Goal: Check status: Check status

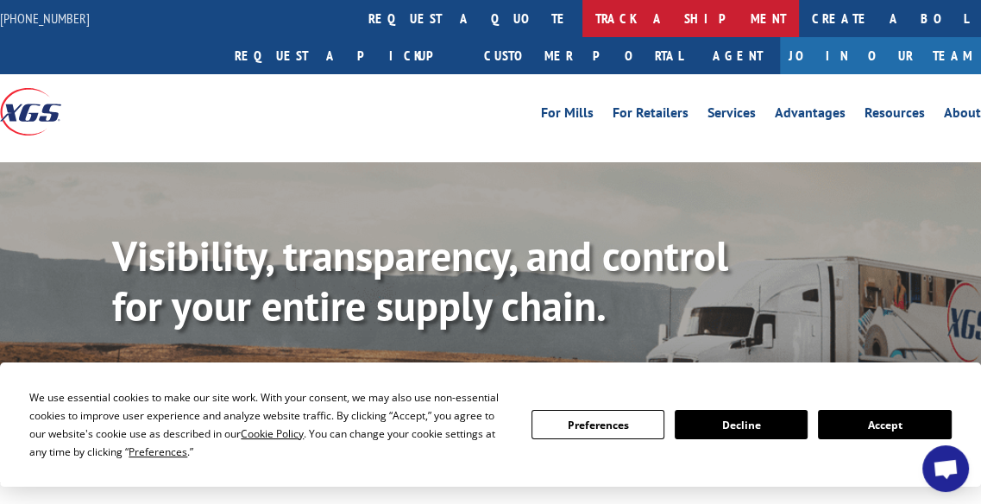
click at [583, 21] on link "track a shipment" at bounding box center [691, 18] width 217 height 37
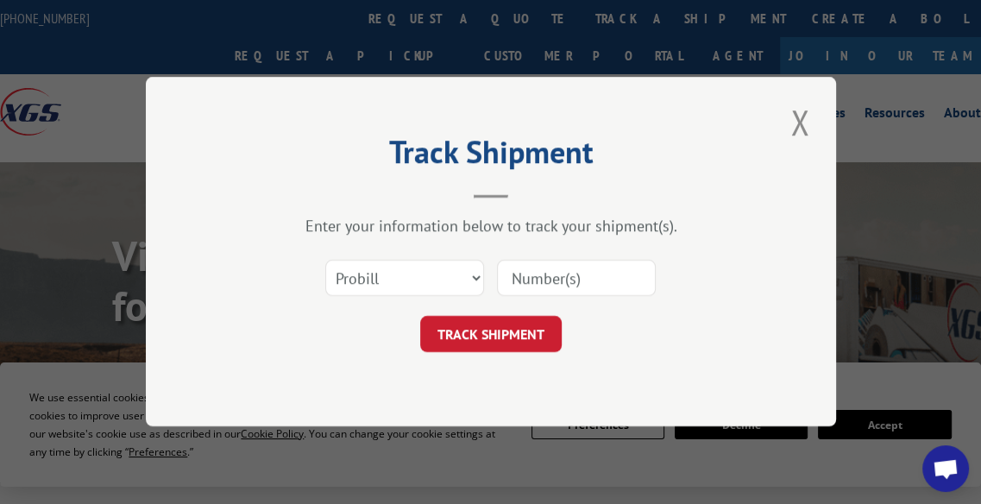
click at [540, 274] on input at bounding box center [576, 279] width 159 height 36
type input "A2507530179"
click at [471, 278] on select "Select category... Probill BOL PO" at bounding box center [404, 279] width 159 height 36
select select "bol"
click at [325, 261] on select "Select category... Probill BOL PO" at bounding box center [404, 279] width 159 height 36
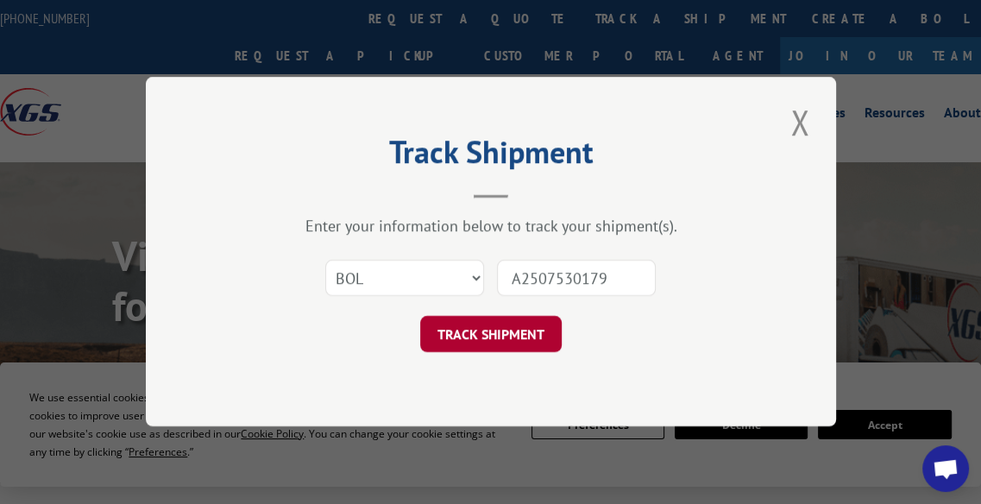
click at [508, 337] on button "TRACK SHIPMENT" at bounding box center [491, 335] width 142 height 36
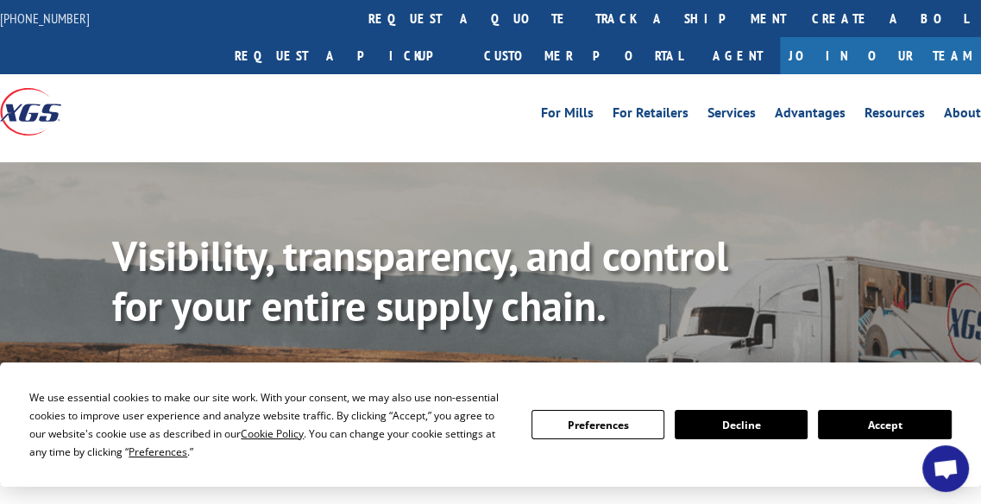
click at [221, 366] on link "Track shipment" at bounding box center [193, 384] width 162 height 36
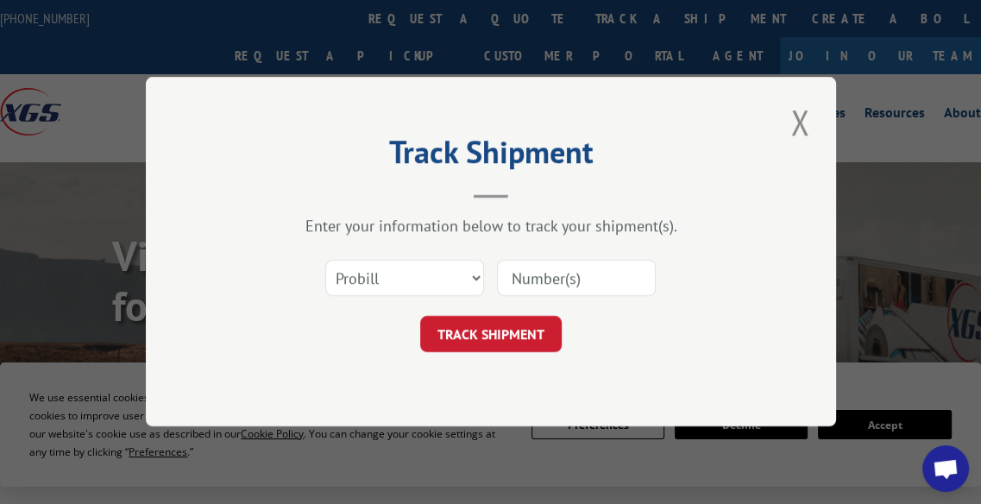
click at [558, 278] on input at bounding box center [576, 279] width 159 height 36
type input "A2507530179"
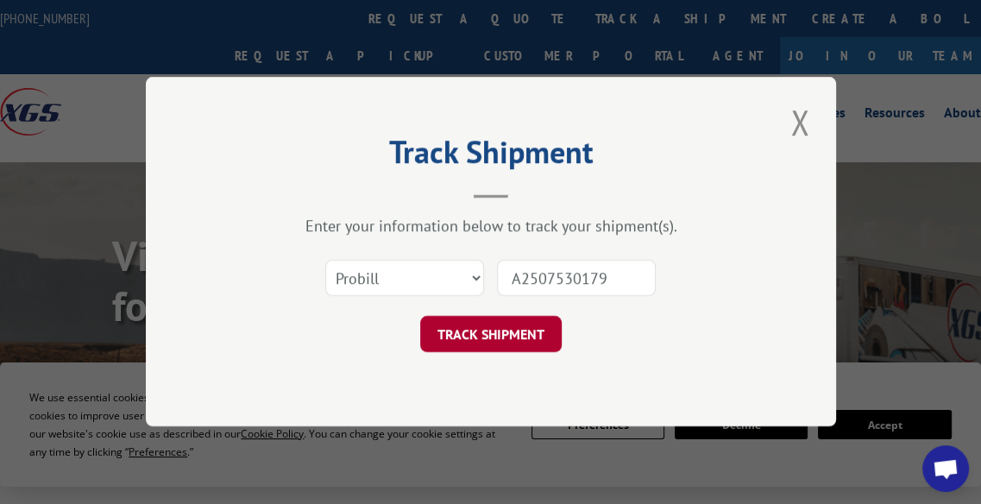
click at [496, 332] on button "TRACK SHIPMENT" at bounding box center [491, 335] width 142 height 36
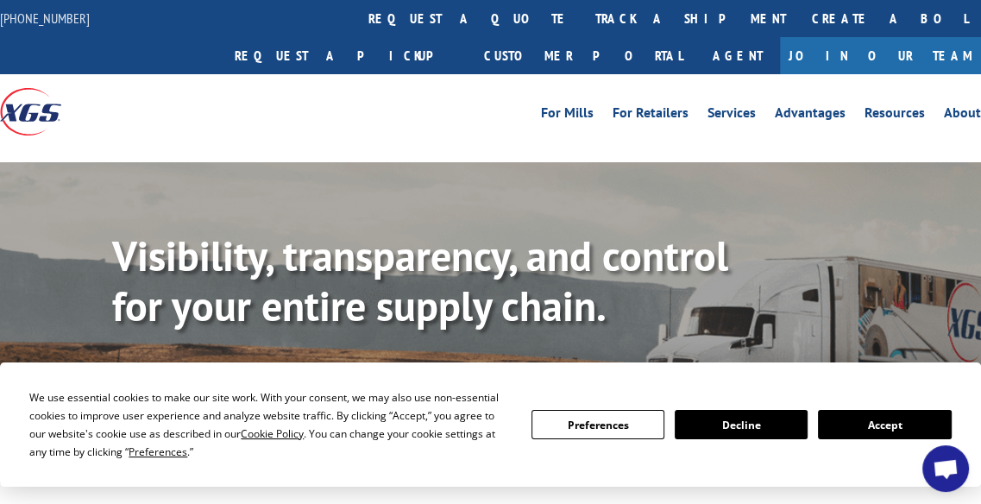
click at [212, 366] on link "Track shipment" at bounding box center [193, 384] width 162 height 36
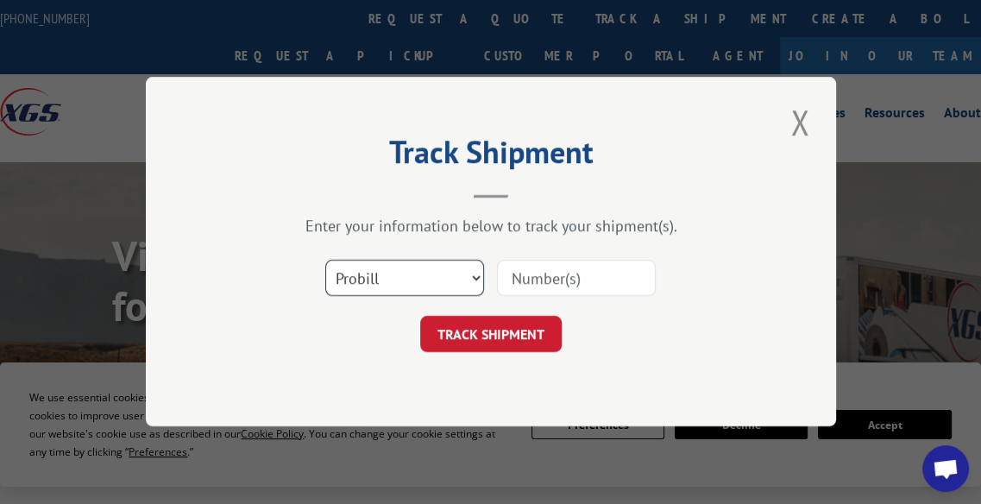
click at [471, 277] on select "Select category... Probill BOL PO" at bounding box center [404, 279] width 159 height 36
select select "bol"
click at [325, 261] on select "Select category... Probill BOL PO" at bounding box center [404, 279] width 159 height 36
click at [532, 278] on input at bounding box center [576, 279] width 159 height 36
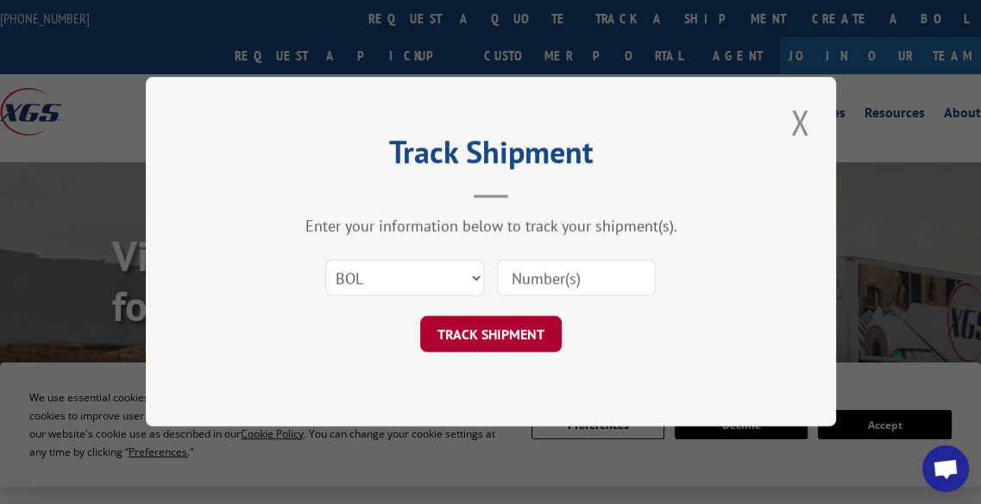
click at [482, 343] on button "TRACK SHIPMENT" at bounding box center [491, 335] width 142 height 36
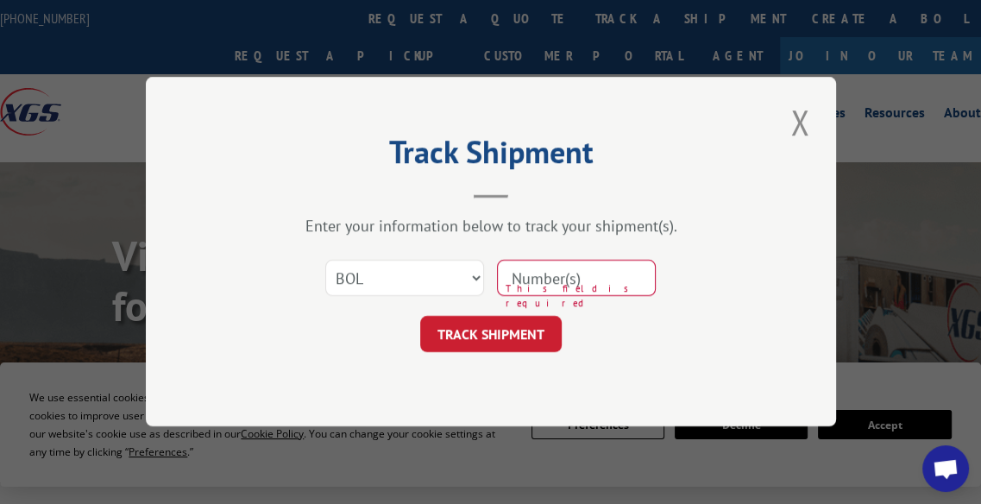
click at [551, 283] on input at bounding box center [576, 279] width 159 height 36
type input "A2507530179"
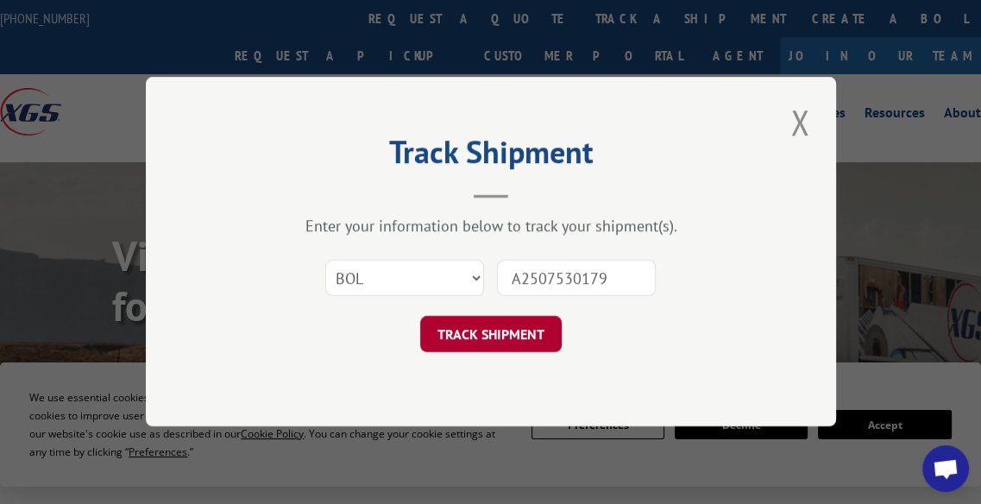
click at [514, 344] on button "TRACK SHIPMENT" at bounding box center [491, 335] width 142 height 36
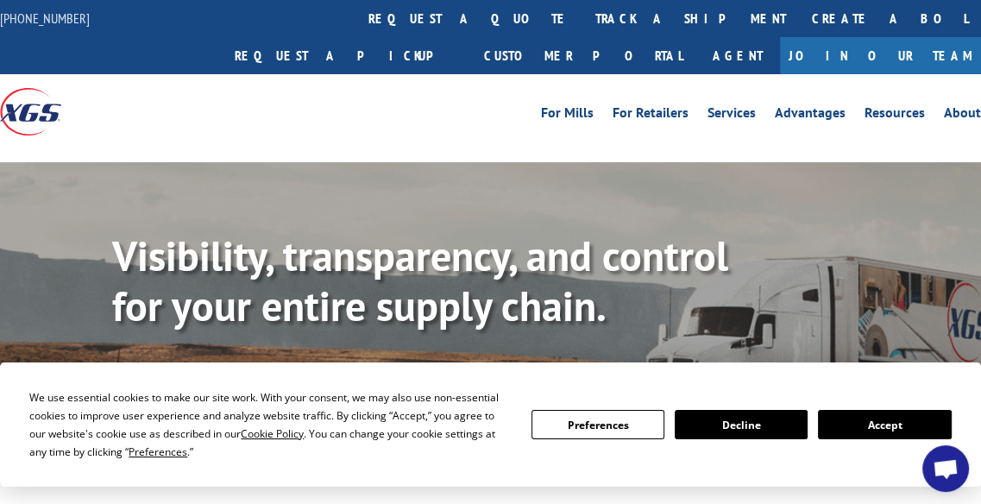
click at [212, 366] on link "Track shipment" at bounding box center [193, 384] width 162 height 36
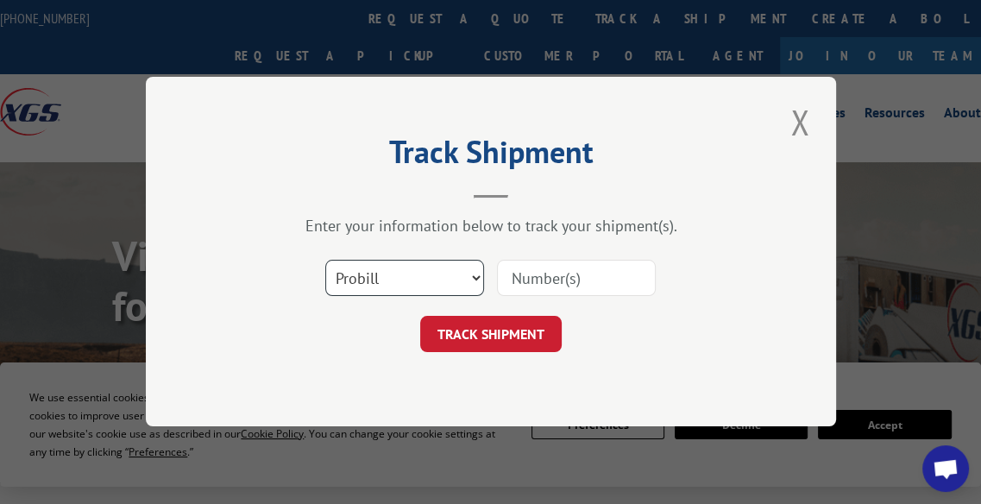
click at [476, 280] on select "Select category... Probill BOL PO" at bounding box center [404, 279] width 159 height 36
select select "bol"
click at [325, 261] on select "Select category... Probill BOL PO" at bounding box center [404, 279] width 159 height 36
click at [541, 274] on input at bounding box center [576, 279] width 159 height 36
type input "TGBU9216927"
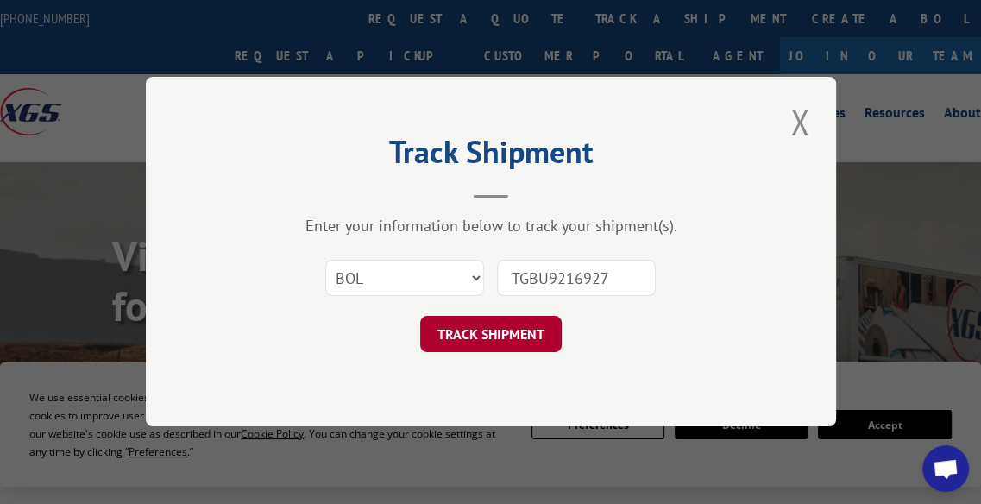
click at [509, 334] on button "TRACK SHIPMENT" at bounding box center [491, 335] width 142 height 36
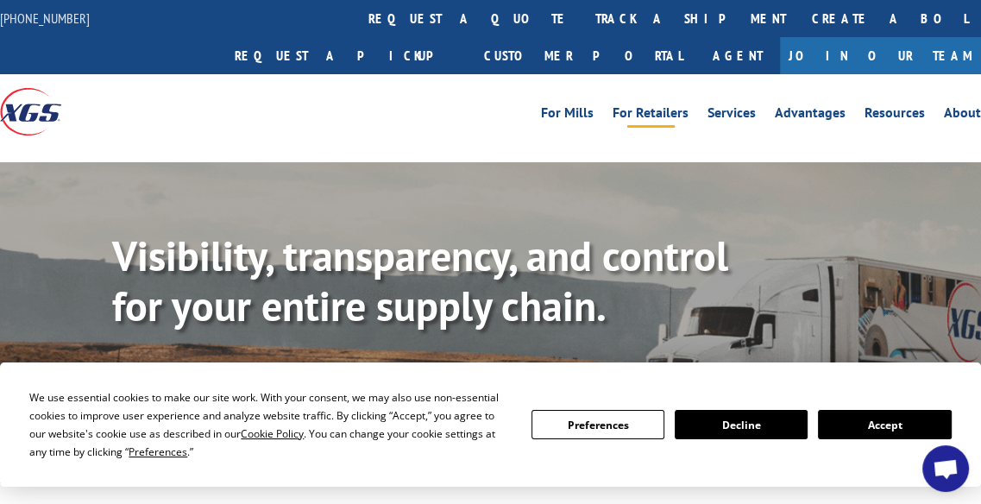
click at [650, 106] on link "For Retailers" at bounding box center [651, 115] width 76 height 19
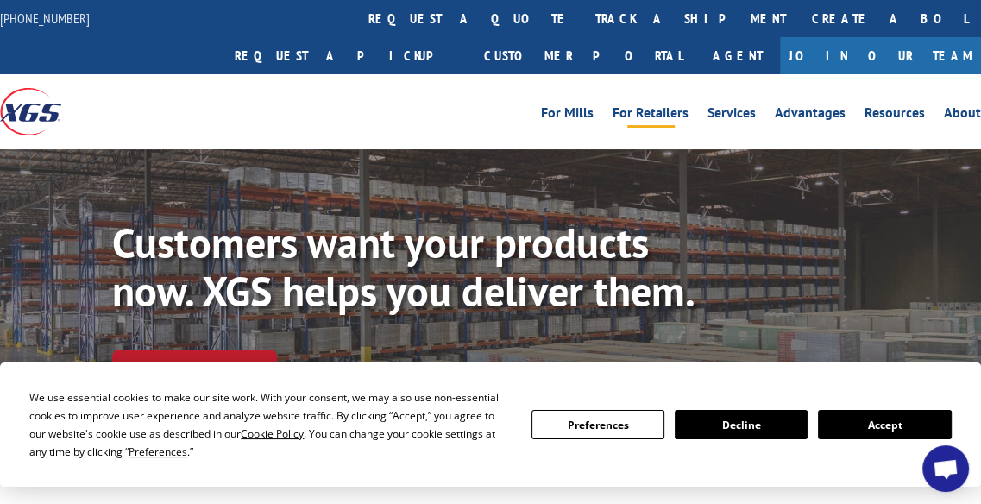
click at [887, 423] on button "Accept" at bounding box center [884, 424] width 133 height 29
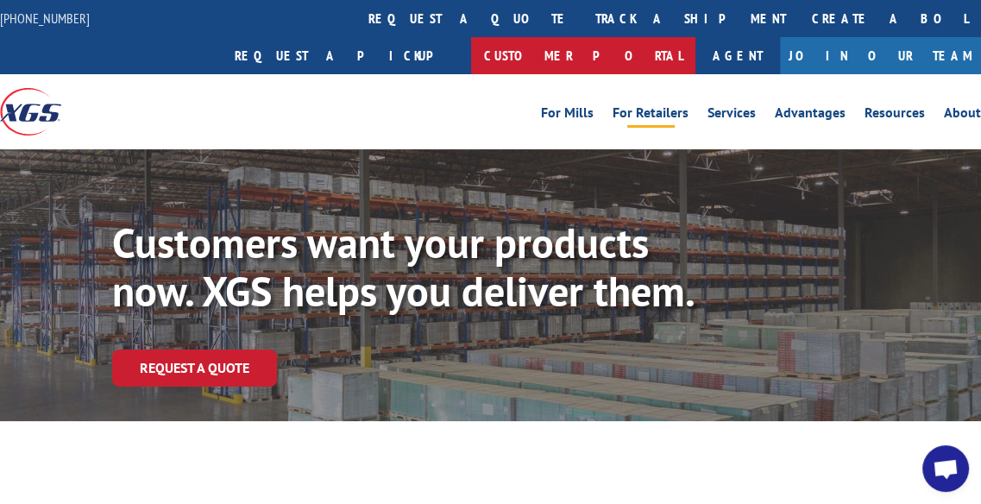
click at [696, 37] on link "Customer Portal" at bounding box center [583, 55] width 224 height 37
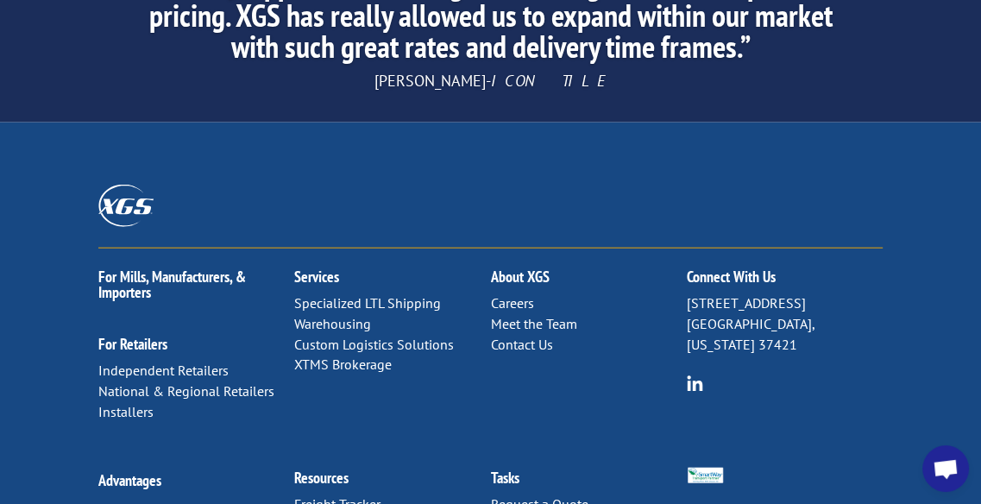
scroll to position [3027, 0]
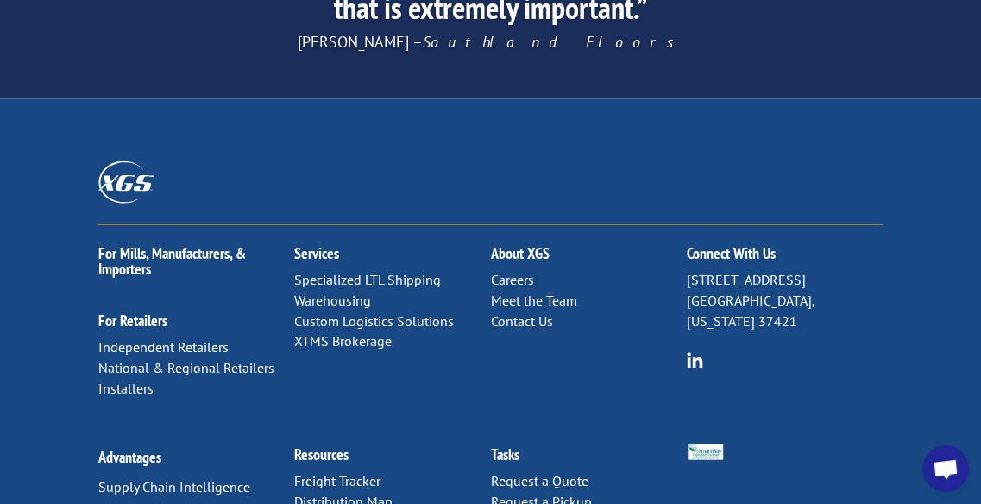
click at [361, 292] on link "Warehousing" at bounding box center [332, 300] width 77 height 17
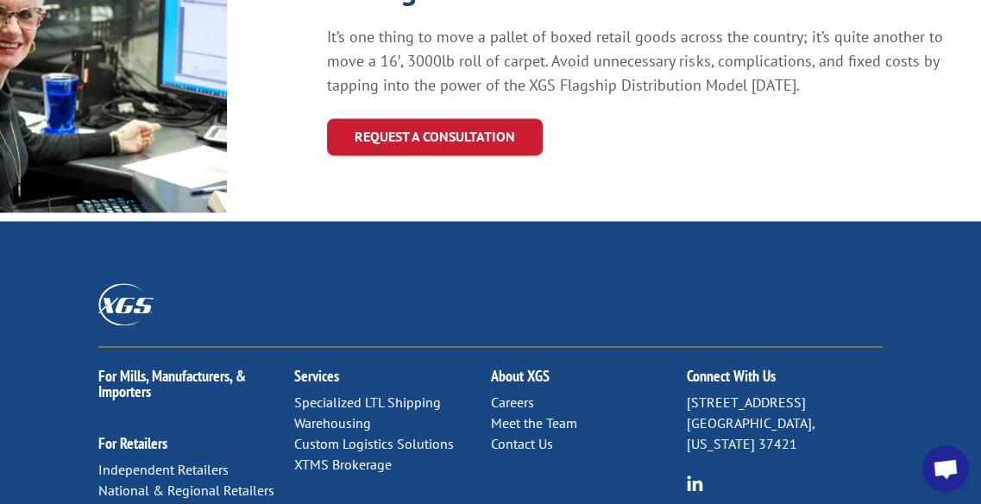
scroll to position [2133, 0]
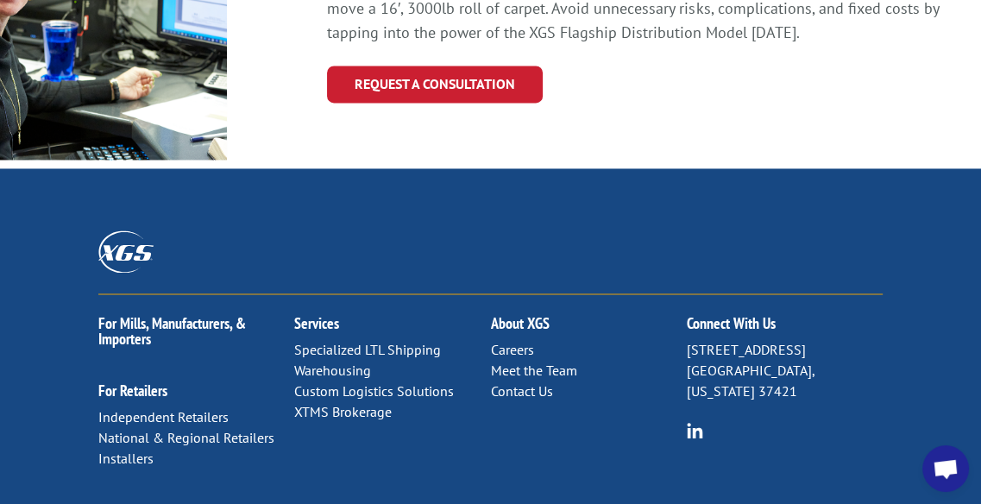
click at [507, 361] on link "Meet the Team" at bounding box center [533, 369] width 86 height 17
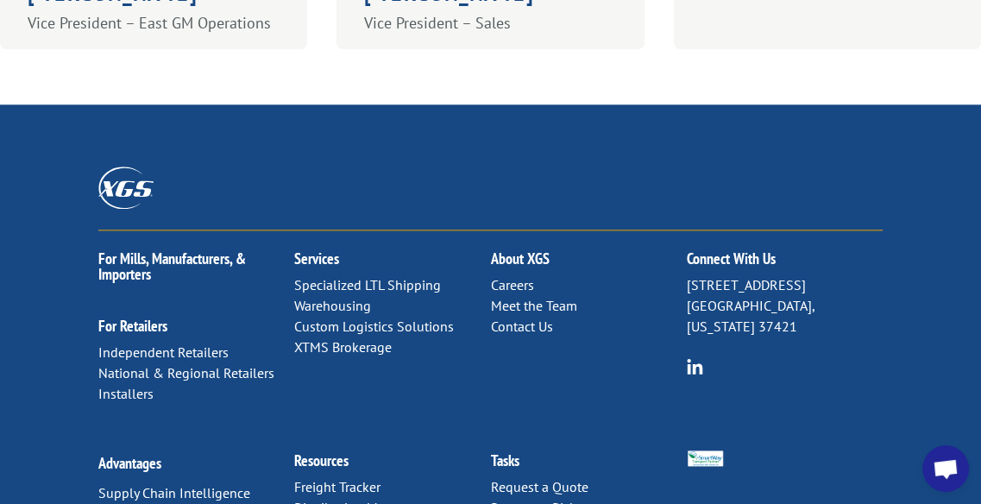
scroll to position [1555, 0]
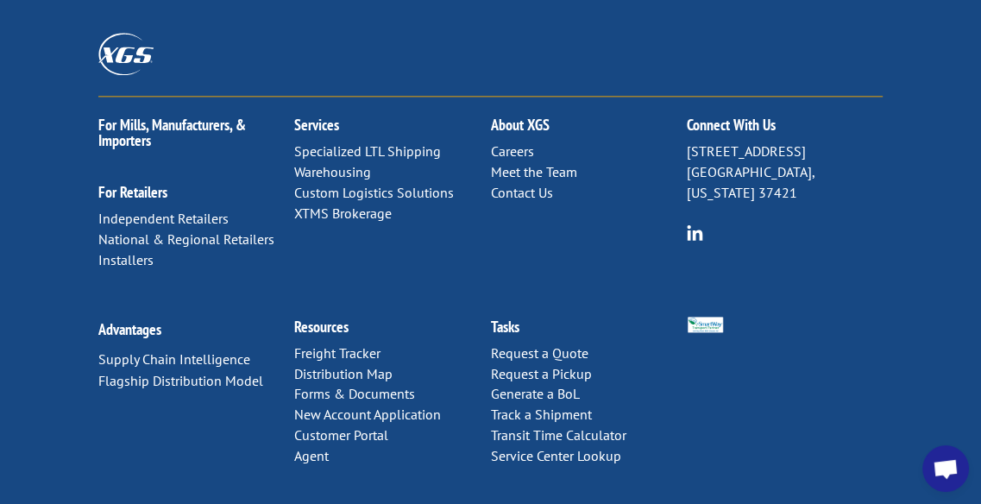
scroll to position [1687, 0]
click at [227, 114] on link "For Mills, Manufacturers, & Importers" at bounding box center [172, 131] width 148 height 35
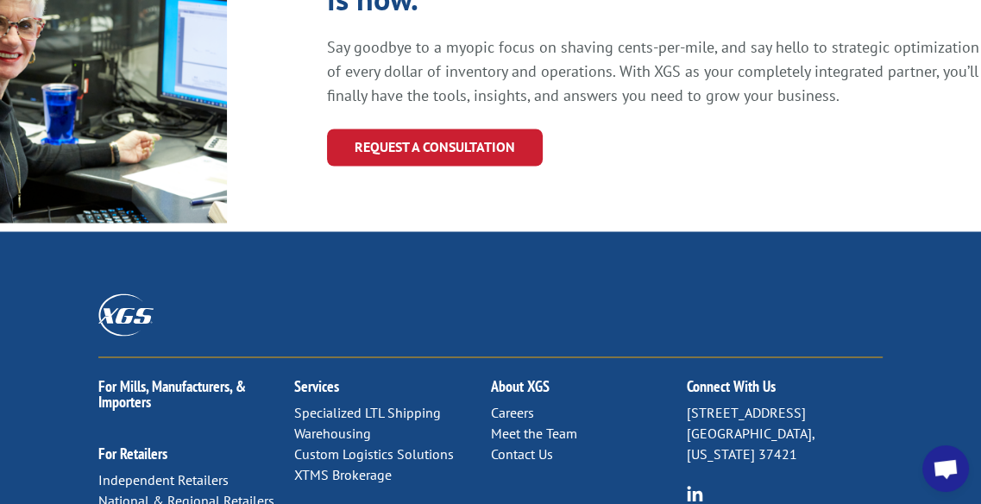
scroll to position [2191, 0]
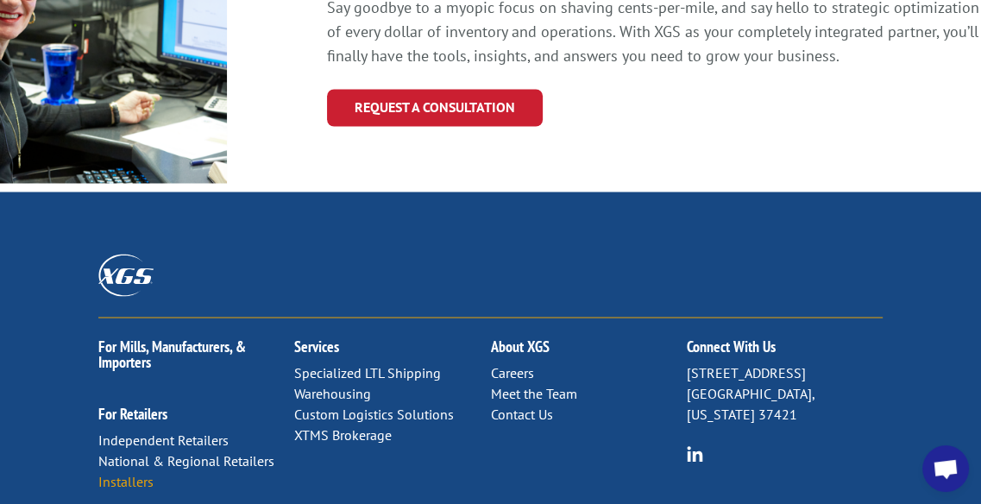
click at [129, 472] on link "Installers" at bounding box center [125, 480] width 55 height 17
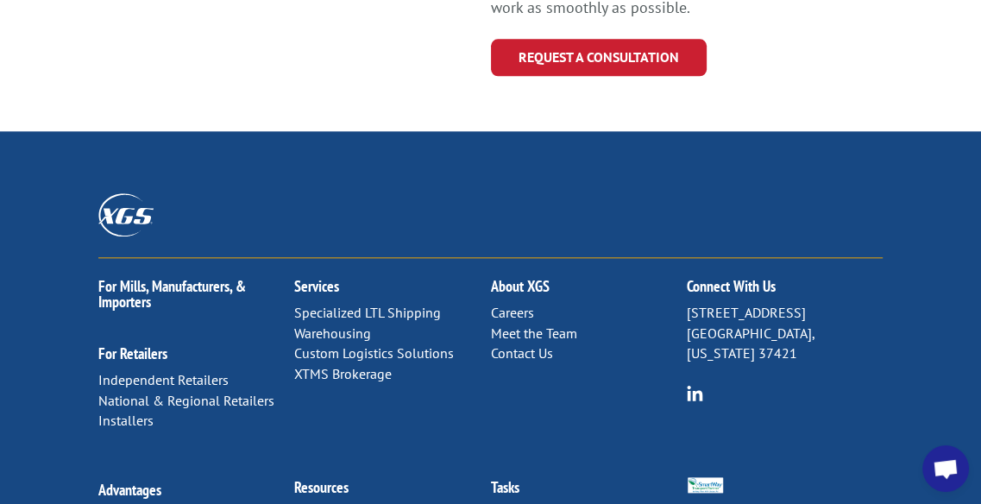
scroll to position [1458, 0]
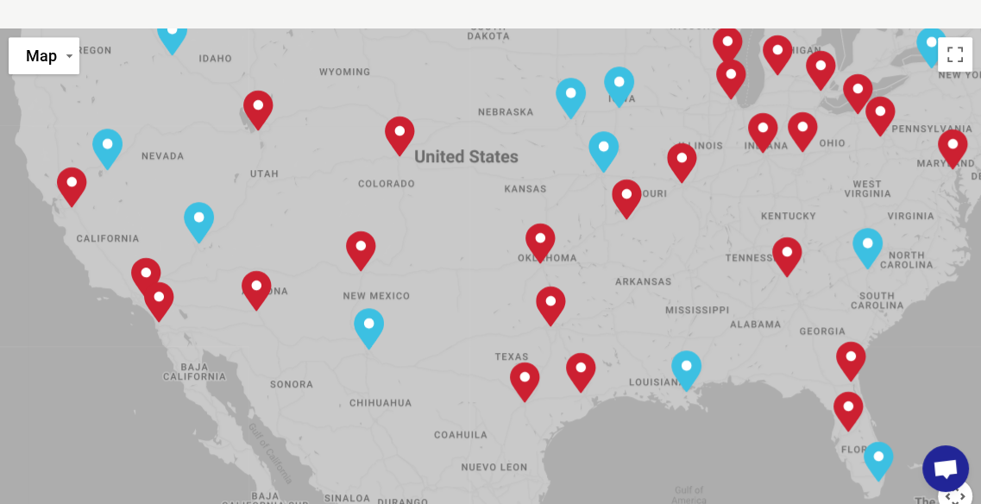
scroll to position [824, 9]
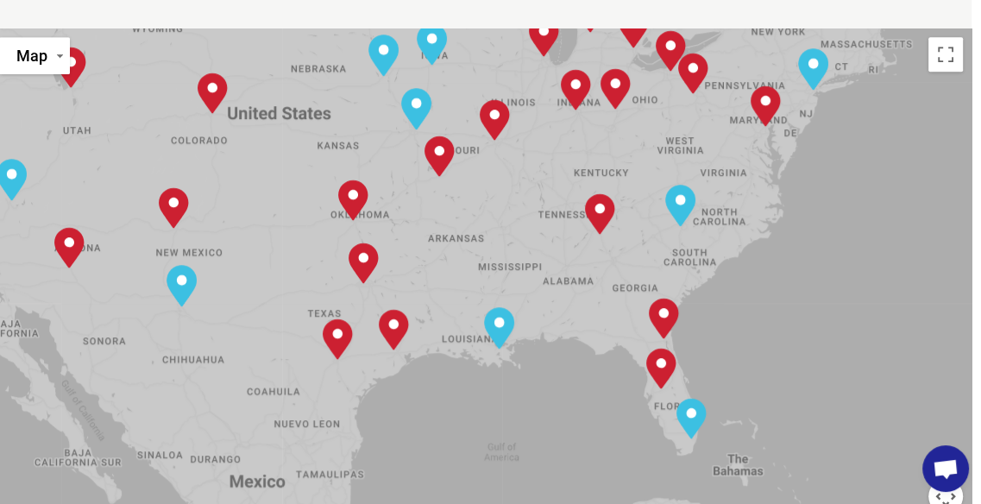
click at [344, 312] on img "San Antonio, TX" at bounding box center [338, 339] width 44 height 55
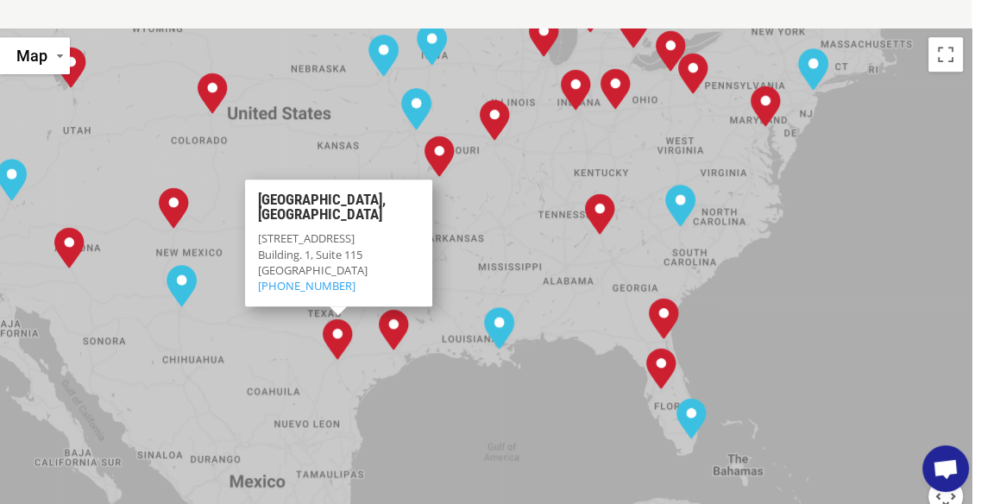
click at [400, 302] on img "Houston, TX" at bounding box center [394, 329] width 44 height 55
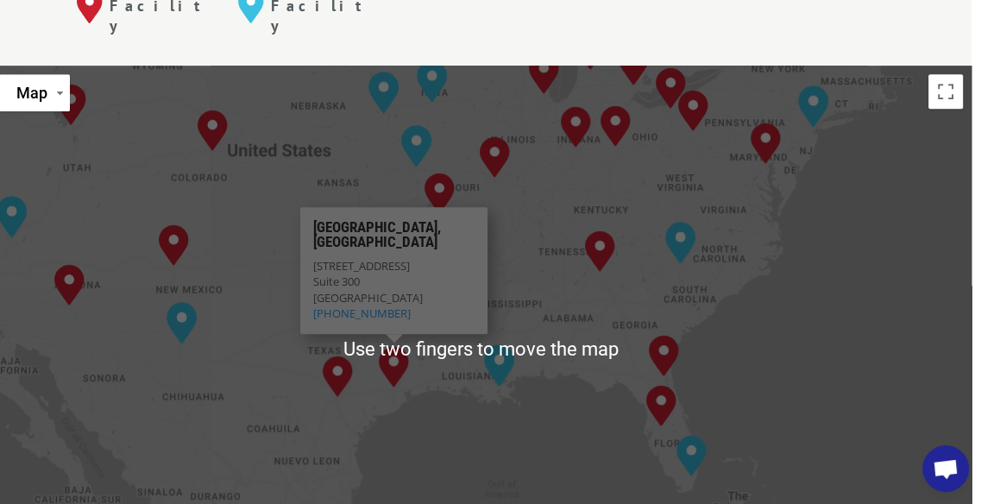
scroll to position [785, 9]
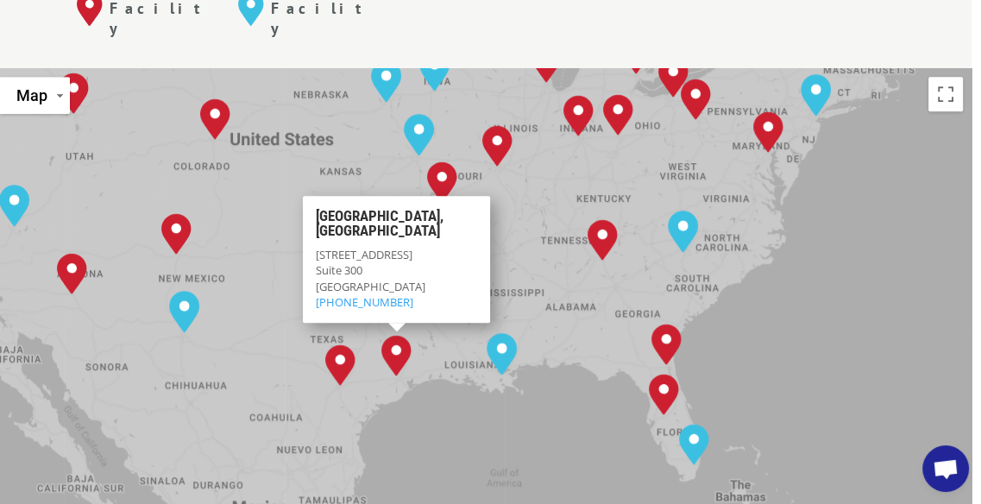
click at [541, 161] on div "To navigate, press the arrow keys. [GEOGRAPHIC_DATA], [GEOGRAPHIC_DATA] [GEOGRA…" at bounding box center [481, 352] width 981 height 568
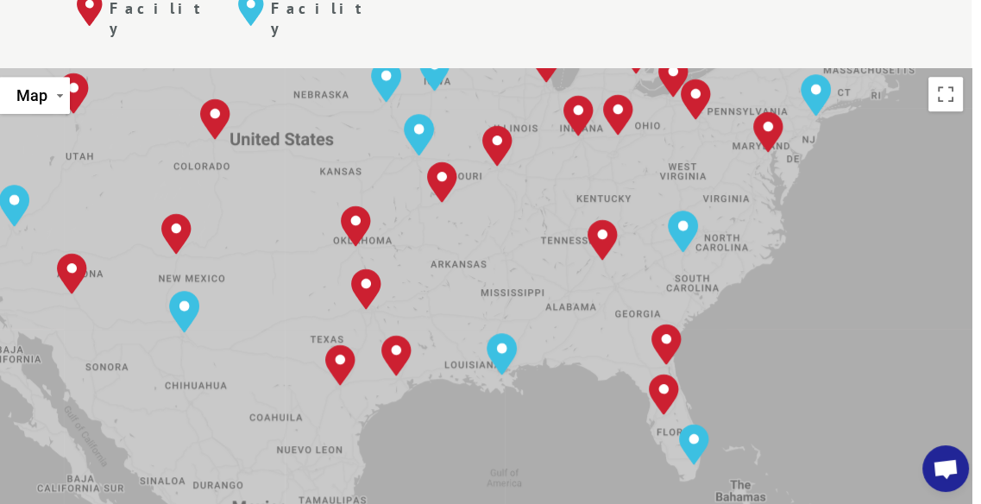
click at [376, 262] on img "Dallas, TX" at bounding box center [366, 289] width 44 height 55
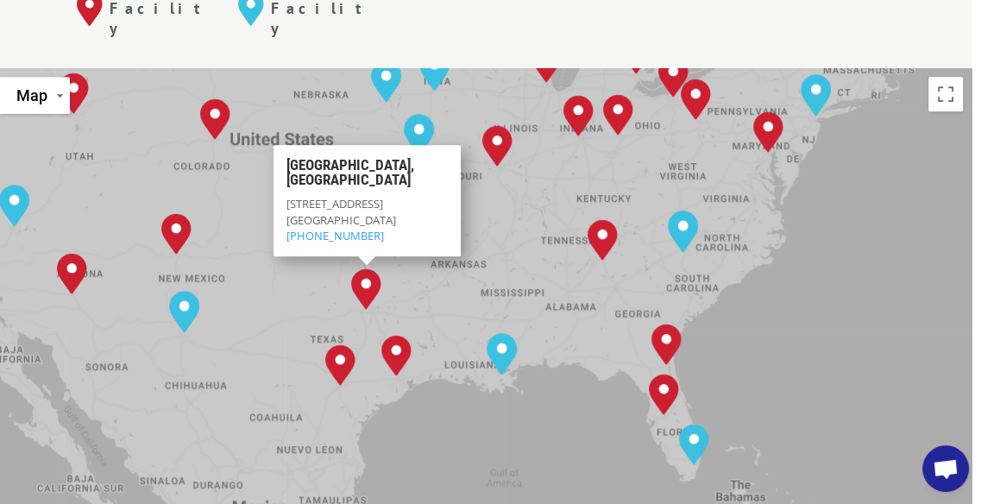
click at [350, 102] on div "To navigate, press the arrow keys. Albuquerque, NM Baltimore, MD Boise, ID Char…" at bounding box center [481, 352] width 981 height 568
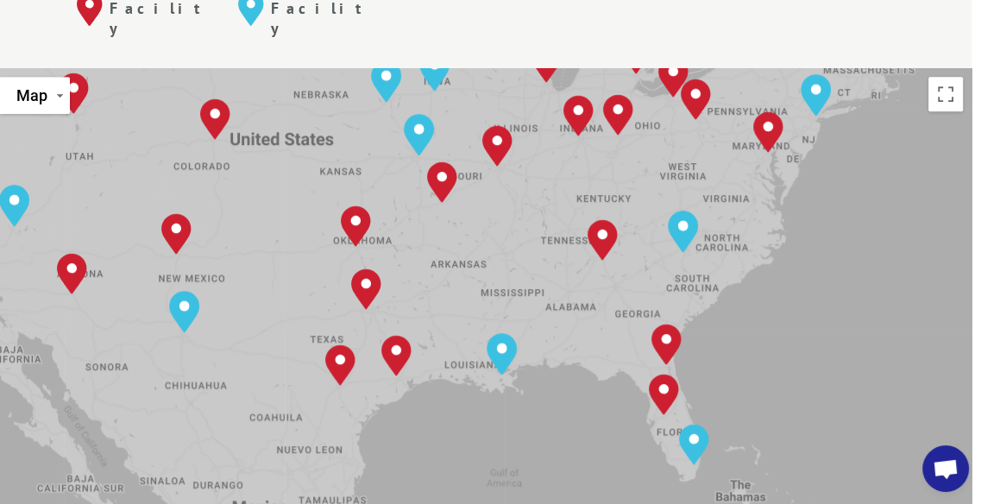
click at [359, 199] on img "Oklahoma City, OK" at bounding box center [356, 226] width 44 height 55
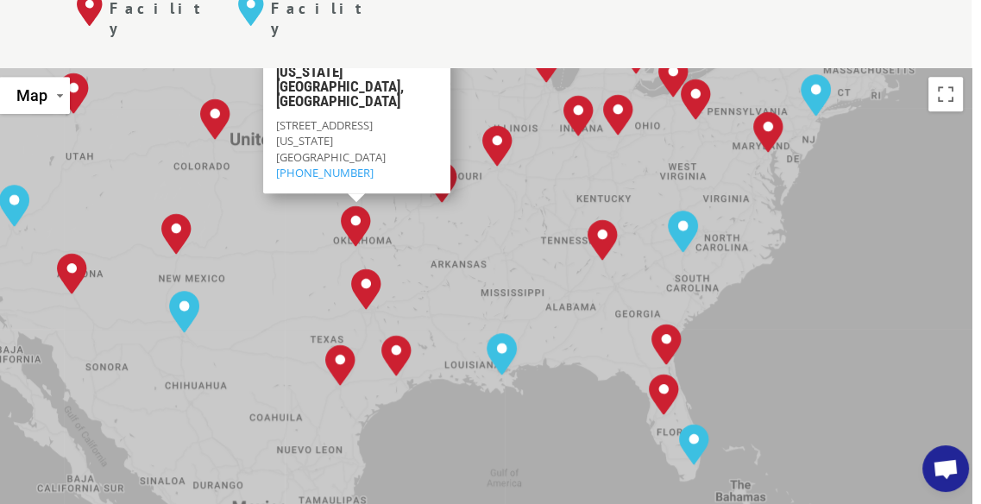
click at [432, 154] on img "Springfield, MO" at bounding box center [442, 181] width 44 height 55
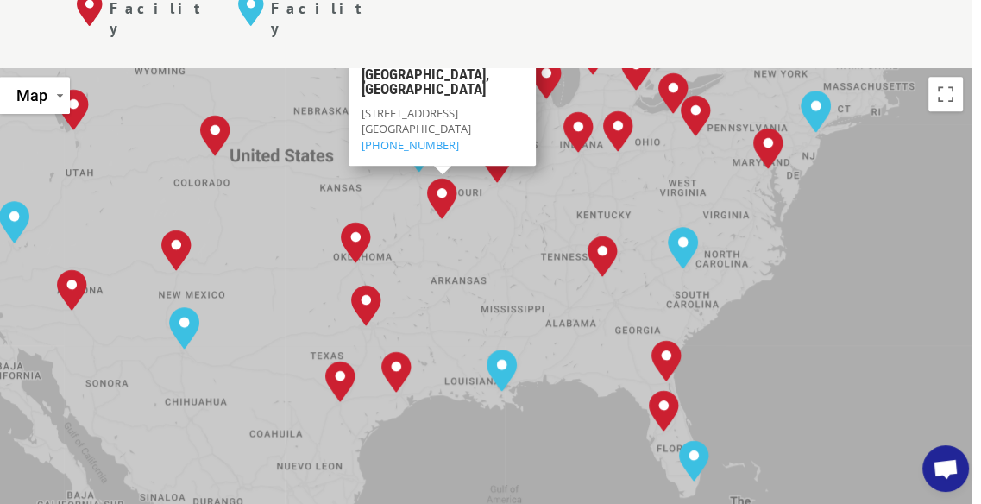
click at [357, 215] on img "Oklahoma City, OK" at bounding box center [356, 242] width 44 height 55
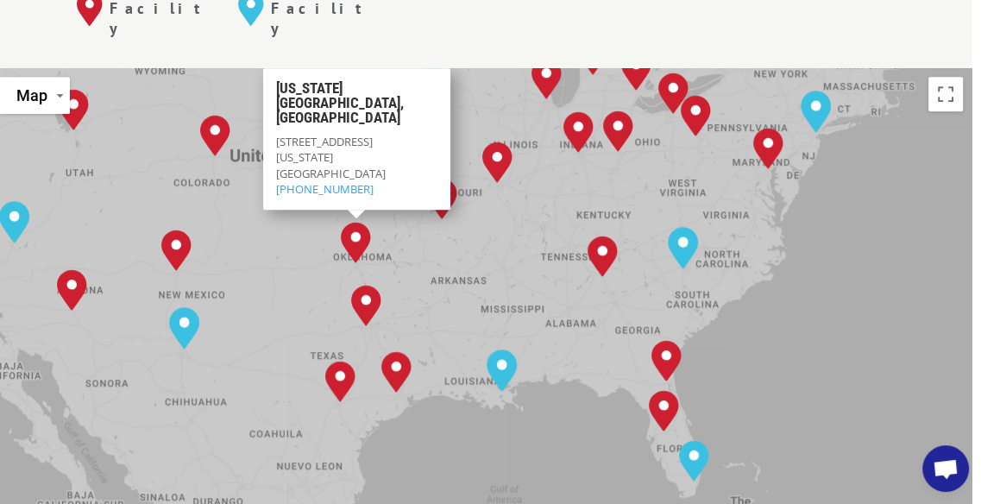
click at [425, 123] on img "Kansas City, MO" at bounding box center [419, 150] width 44 height 55
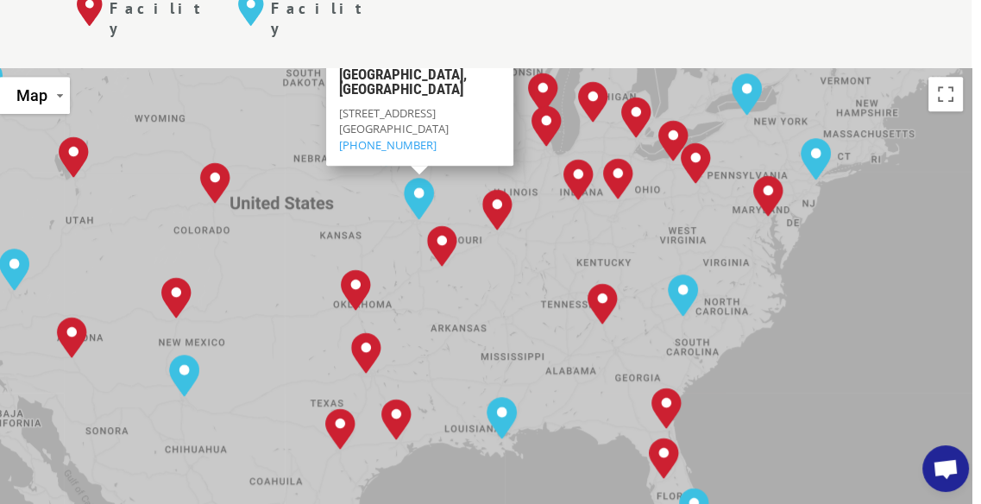
click at [357, 262] on img "Oklahoma City, OK" at bounding box center [356, 289] width 44 height 55
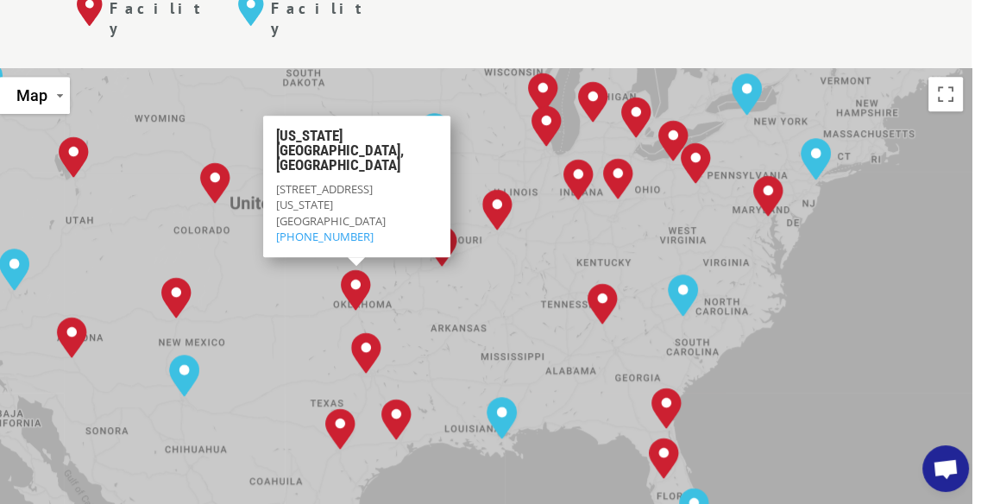
click at [343, 98] on div "To navigate, press the arrow keys. Albuquerque, NM Baltimore, MD Boise, ID Char…" at bounding box center [481, 352] width 981 height 568
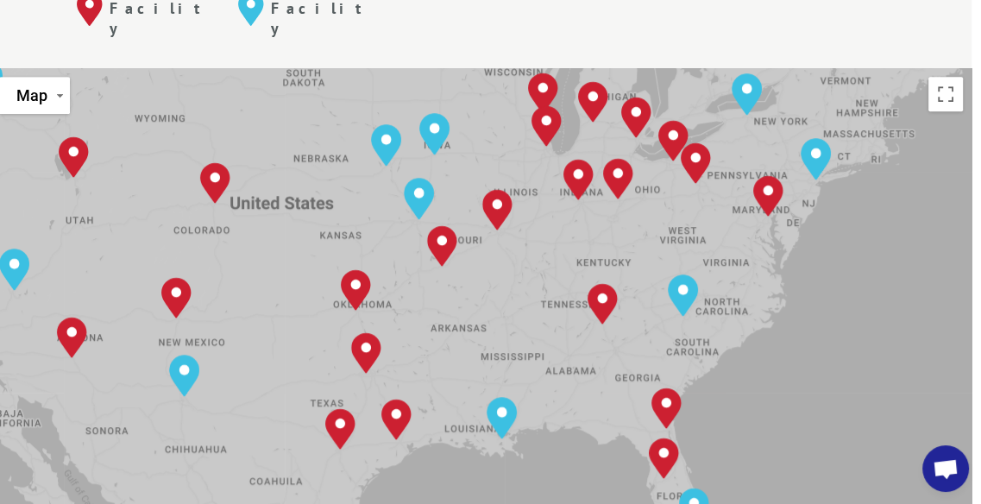
click at [349, 262] on img "Oklahoma City, OK" at bounding box center [356, 289] width 44 height 55
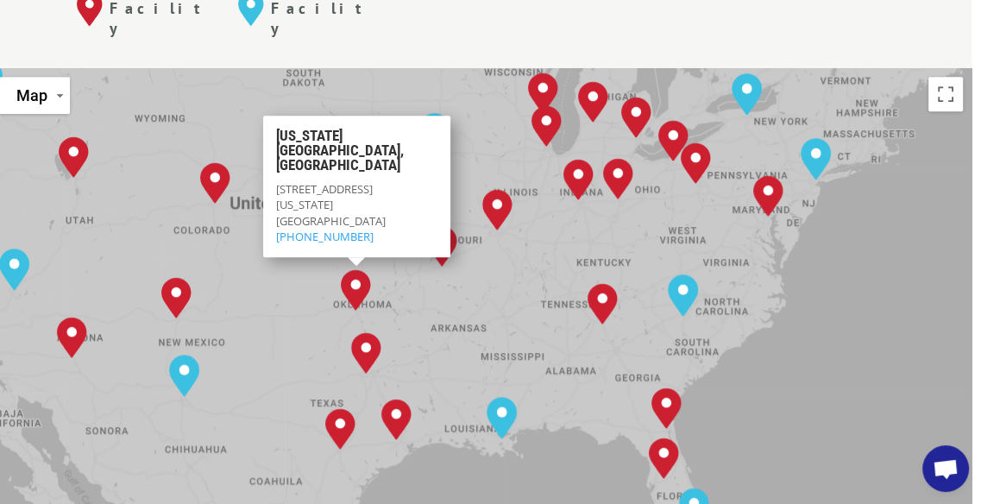
click at [363, 325] on img "Dallas, TX" at bounding box center [366, 352] width 44 height 55
